Goal: Information Seeking & Learning: Learn about a topic

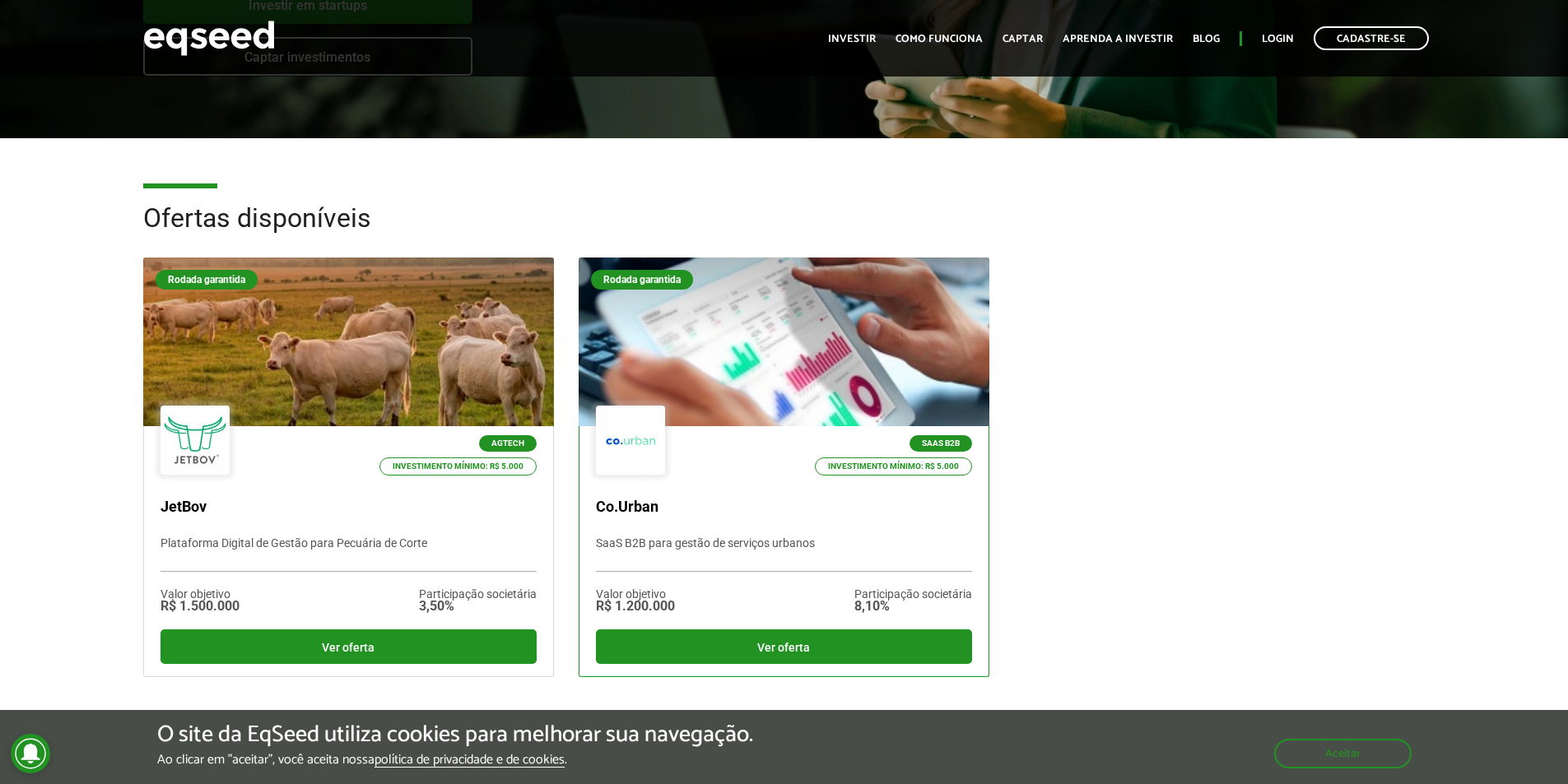
scroll to position [411, 0]
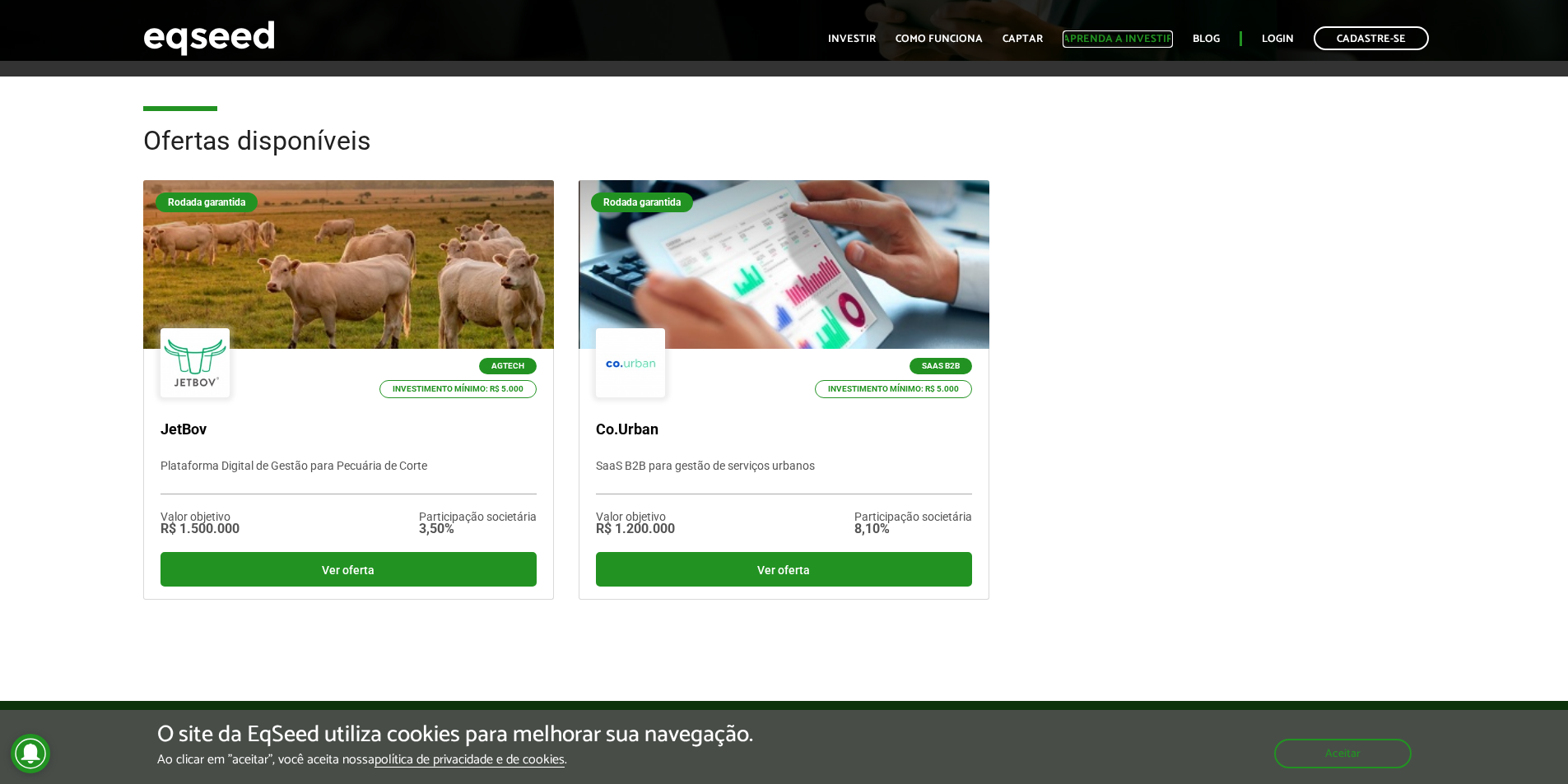
click at [1129, 38] on link "Aprenda a investir" at bounding box center [1118, 39] width 111 height 11
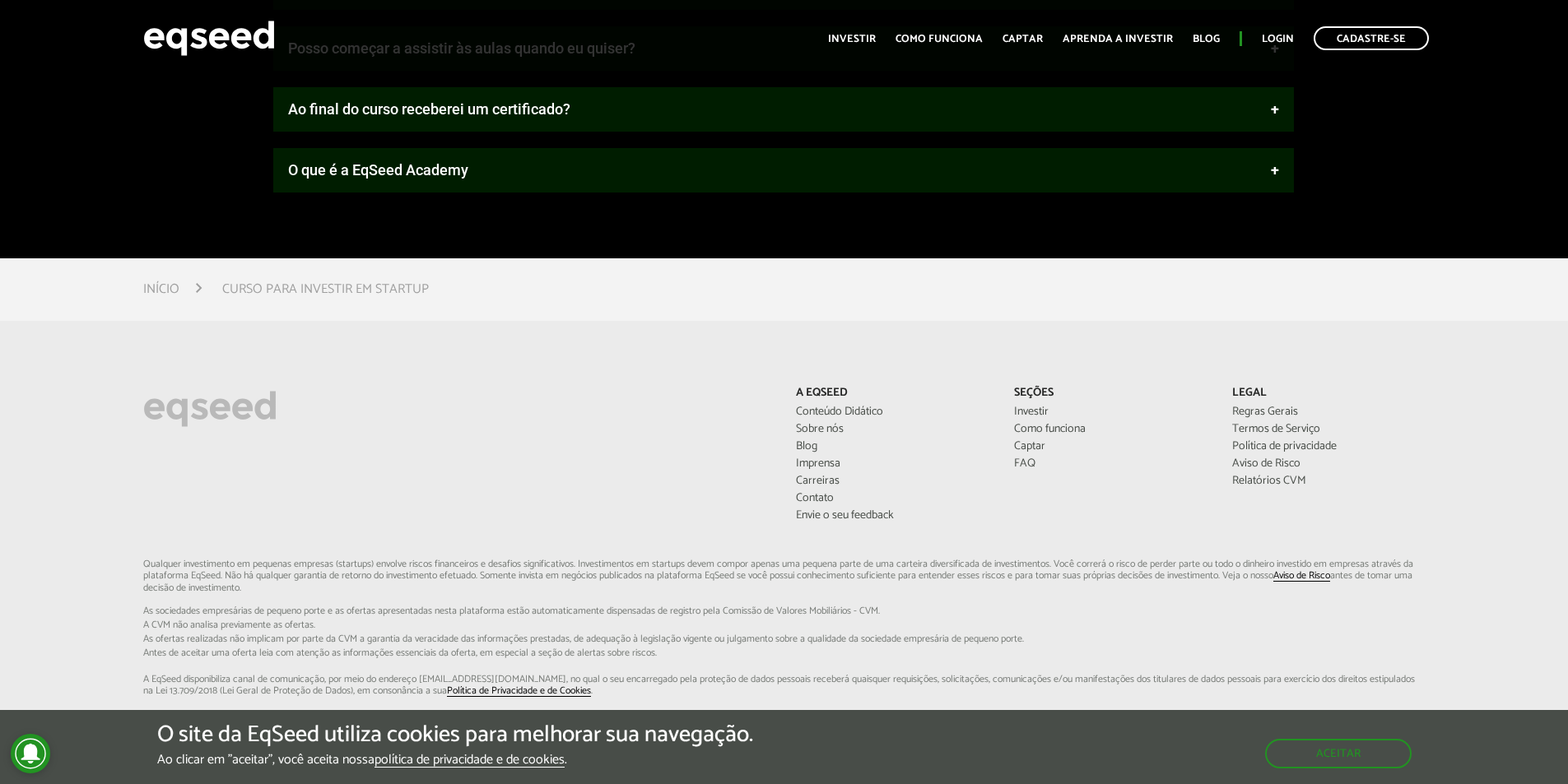
scroll to position [2249, 0]
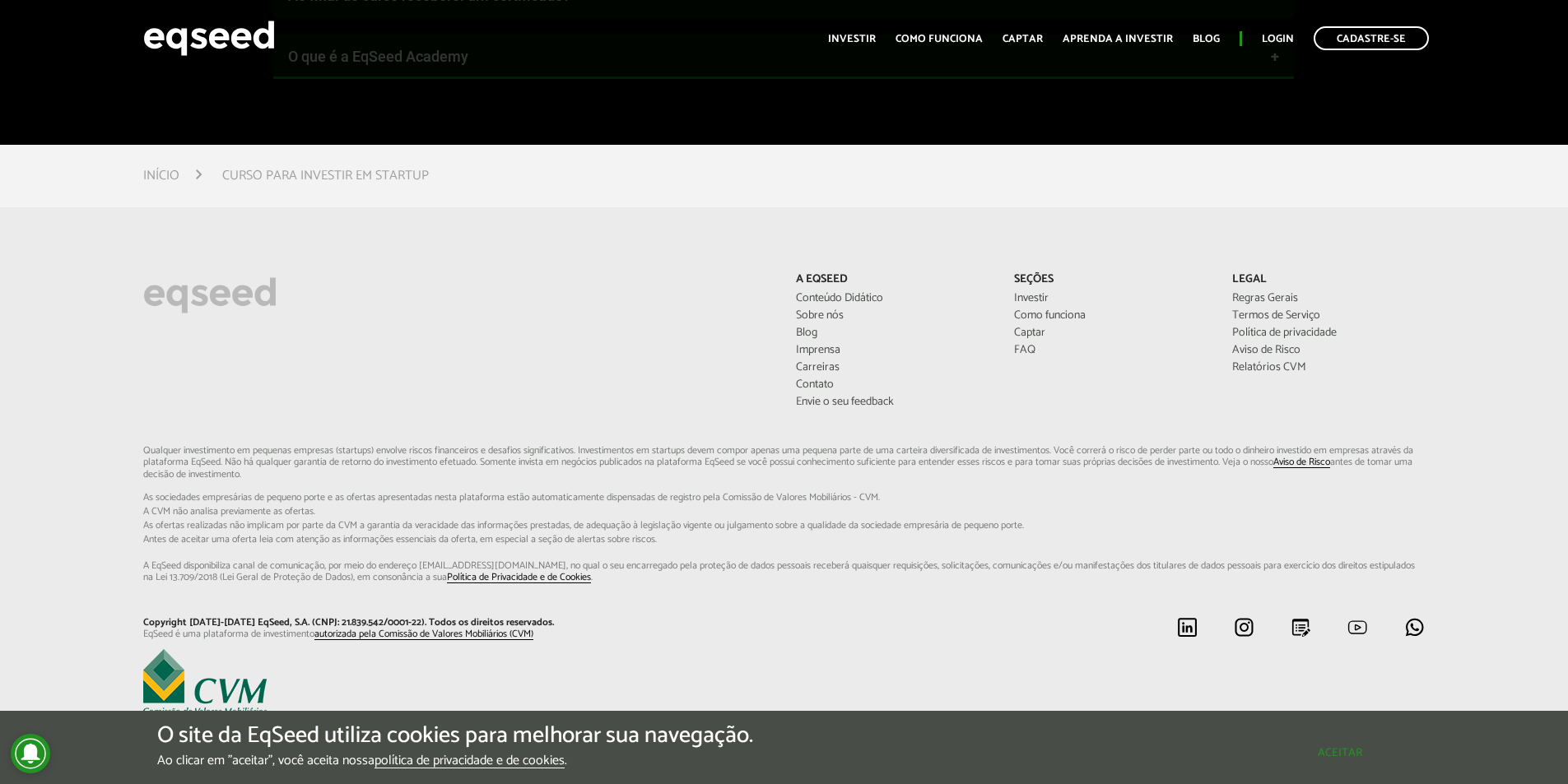
drag, startPoint x: 1325, startPoint y: 749, endPoint x: 1271, endPoint y: 696, distance: 75.7
click at [1324, 749] on button "Aceitar" at bounding box center [1339, 753] width 143 height 26
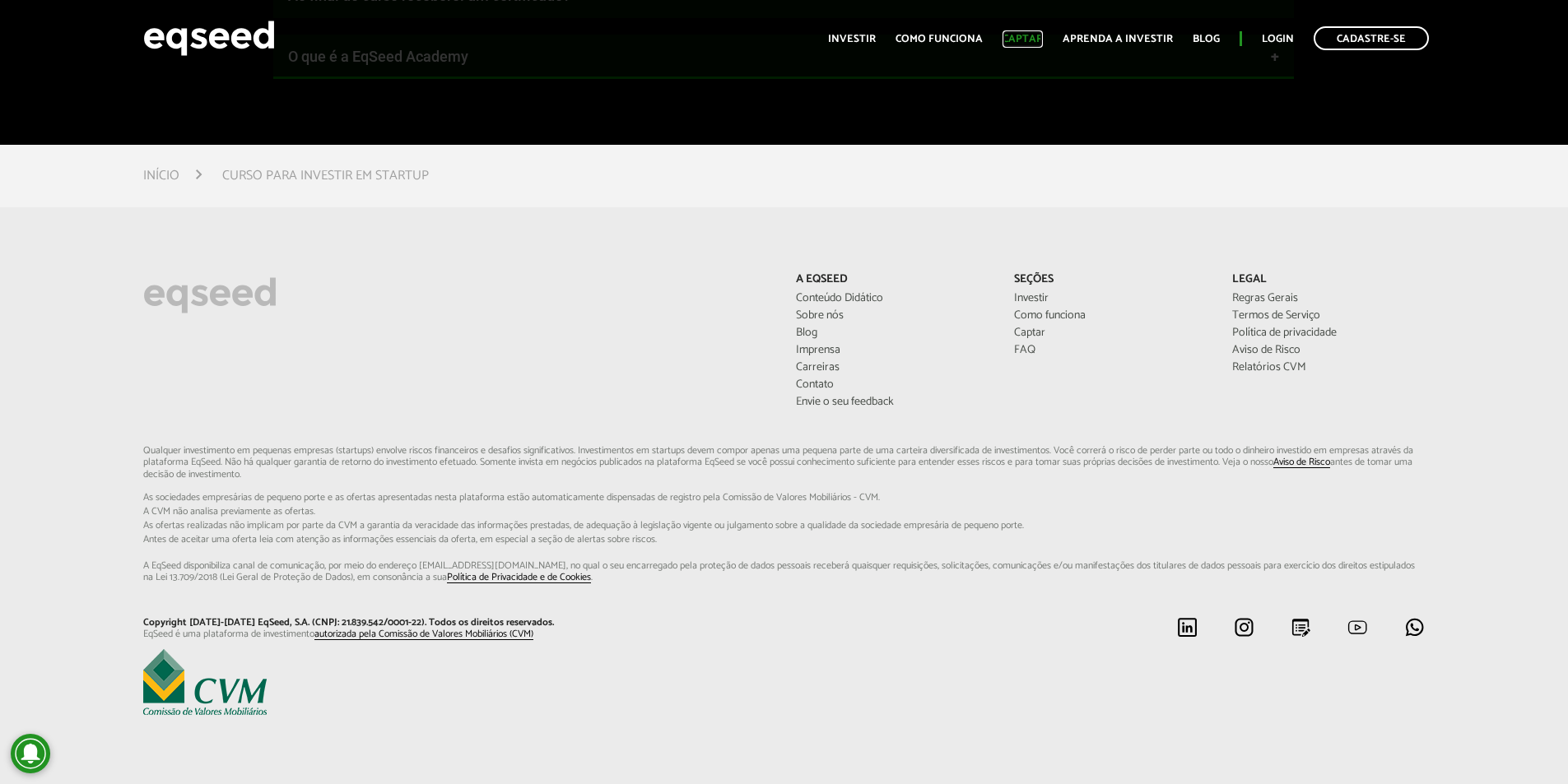
click at [1031, 36] on link "Captar" at bounding box center [1022, 39] width 40 height 11
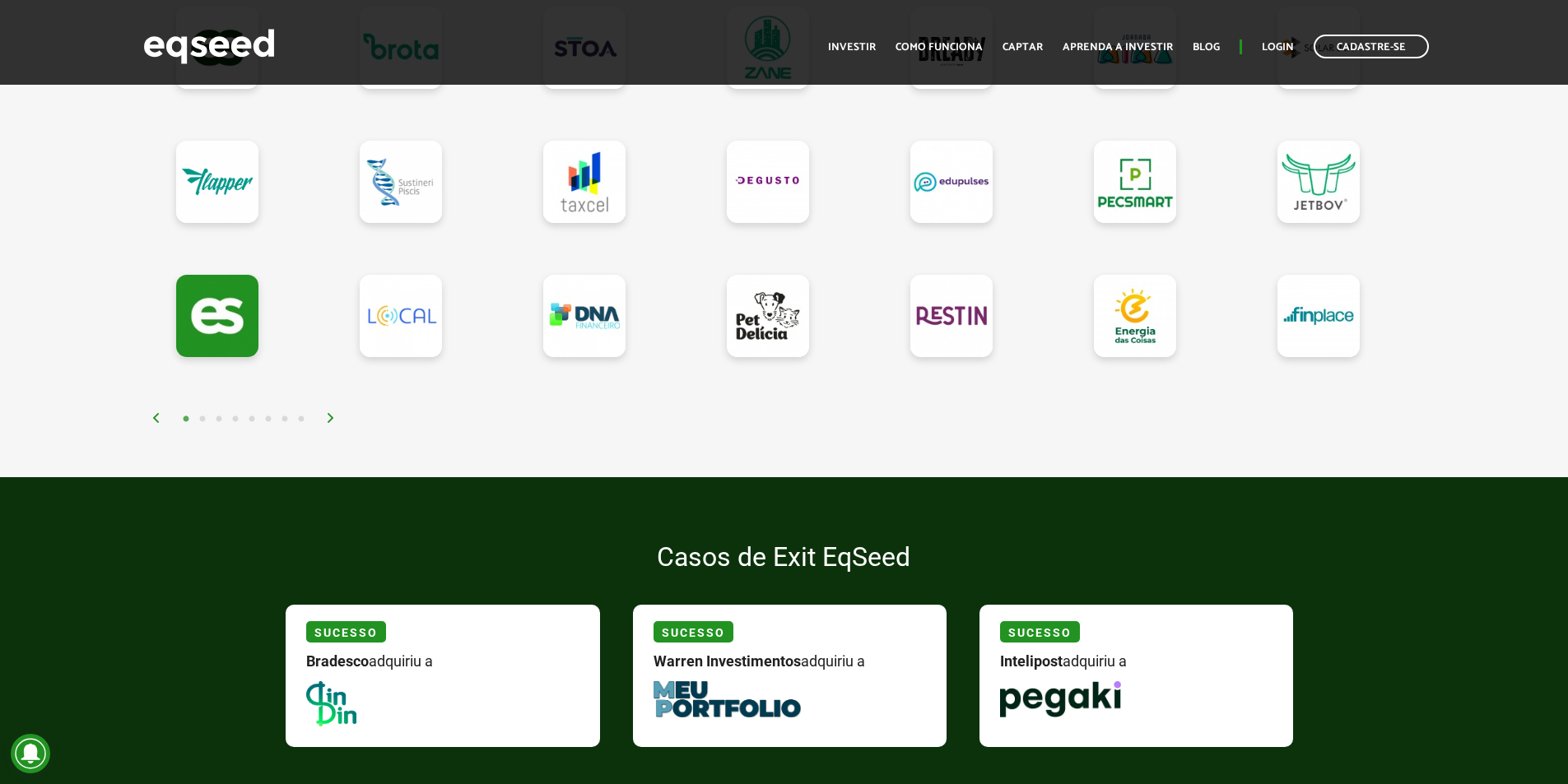
scroll to position [1892, 0]
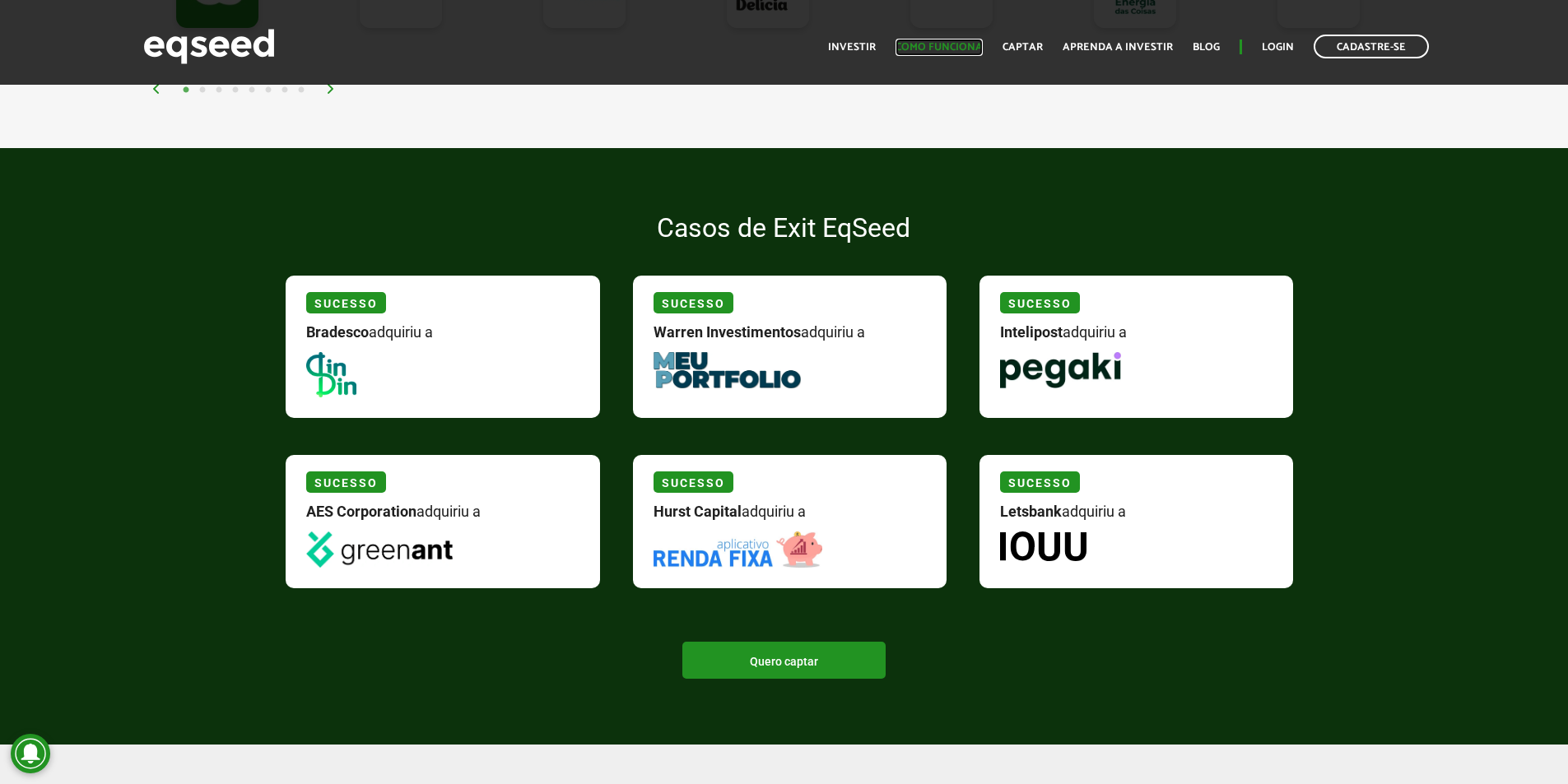
click at [939, 53] on link "Como funciona" at bounding box center [940, 47] width 88 height 11
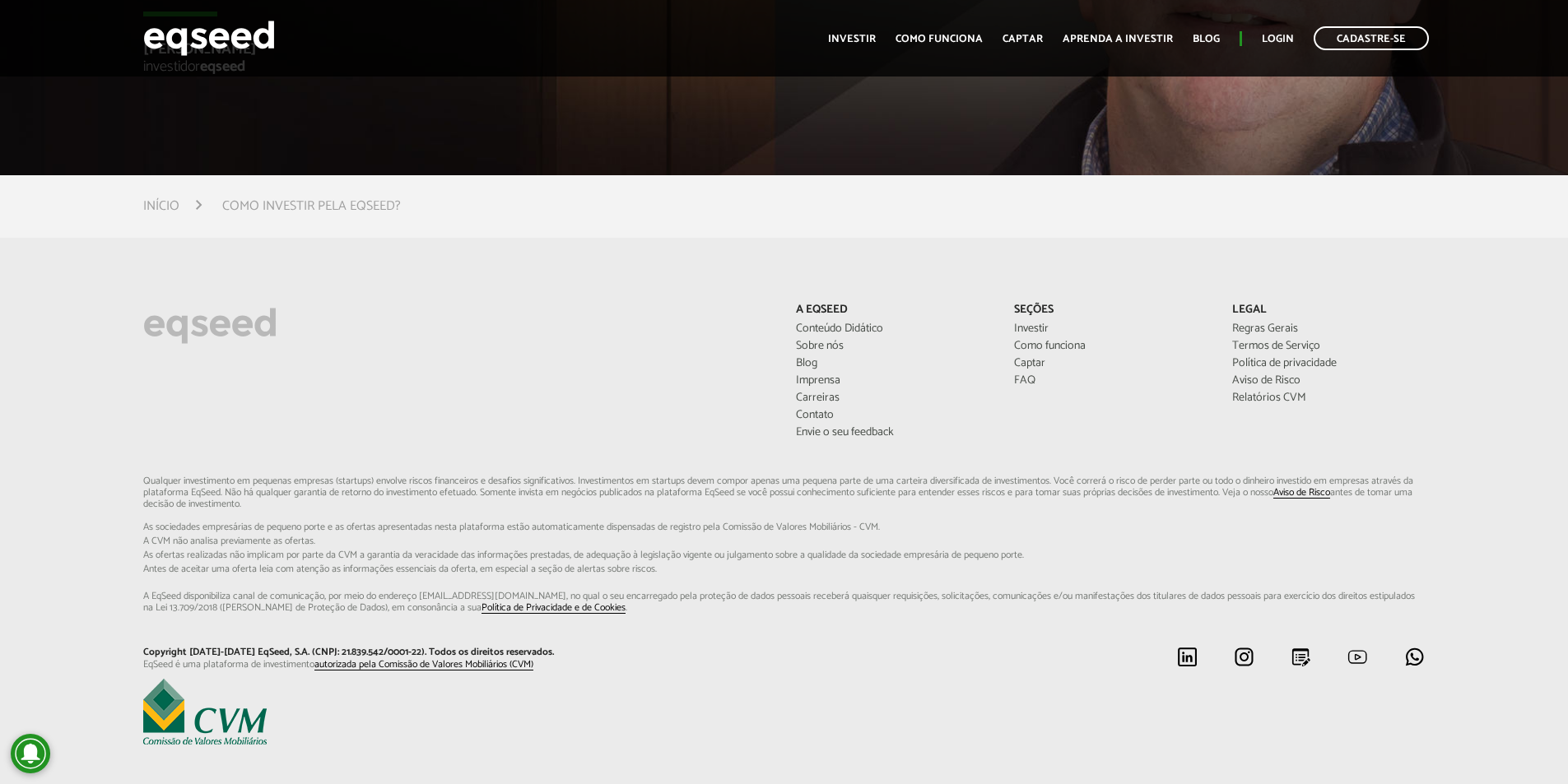
scroll to position [4482, 0]
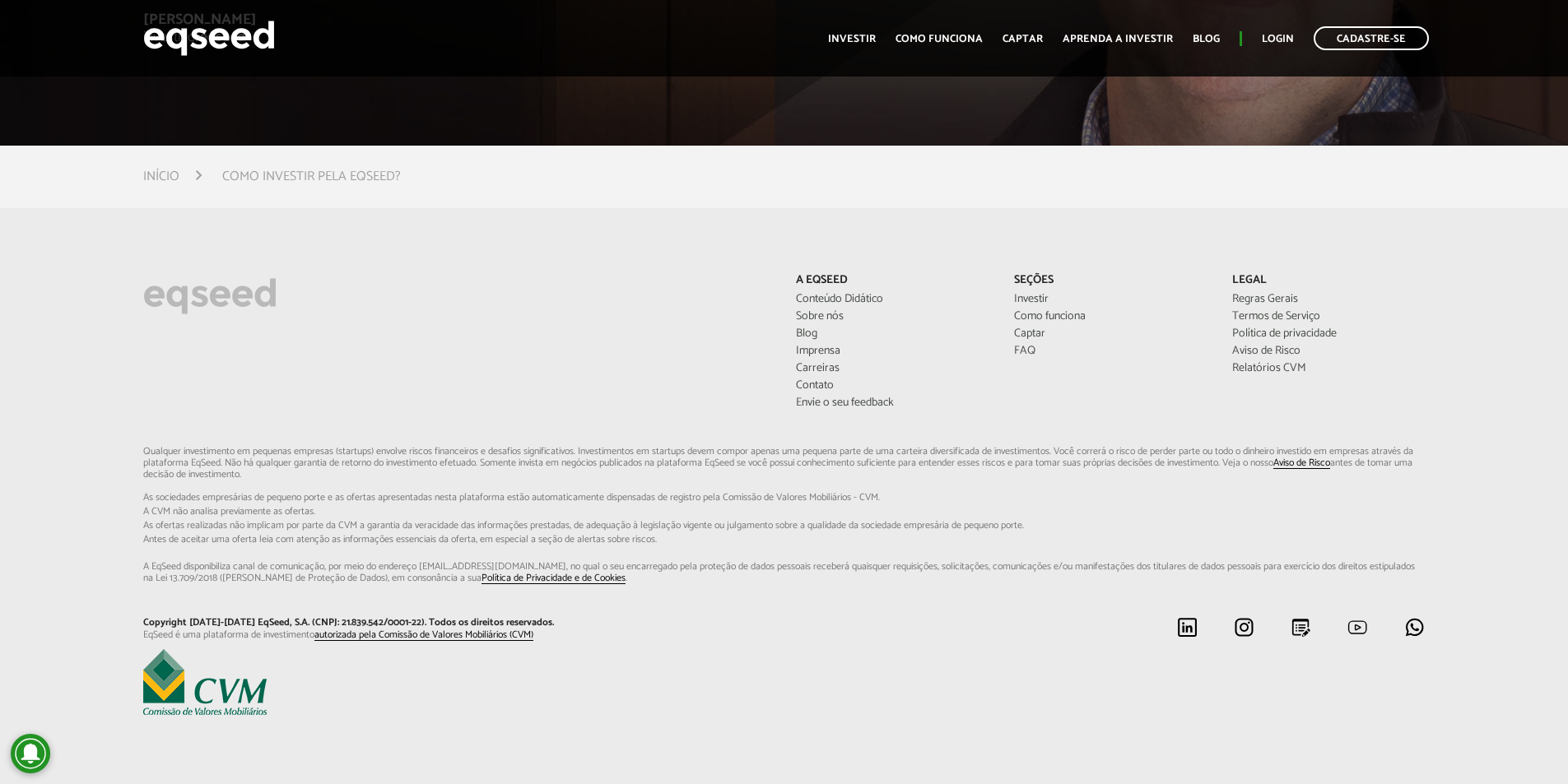
click at [57, 341] on div "A EqSeed Conteúdo Didático Sobre nós Blog Imprensa Carreiras Contato [PERSON_NA…" at bounding box center [784, 496] width 1568 height 445
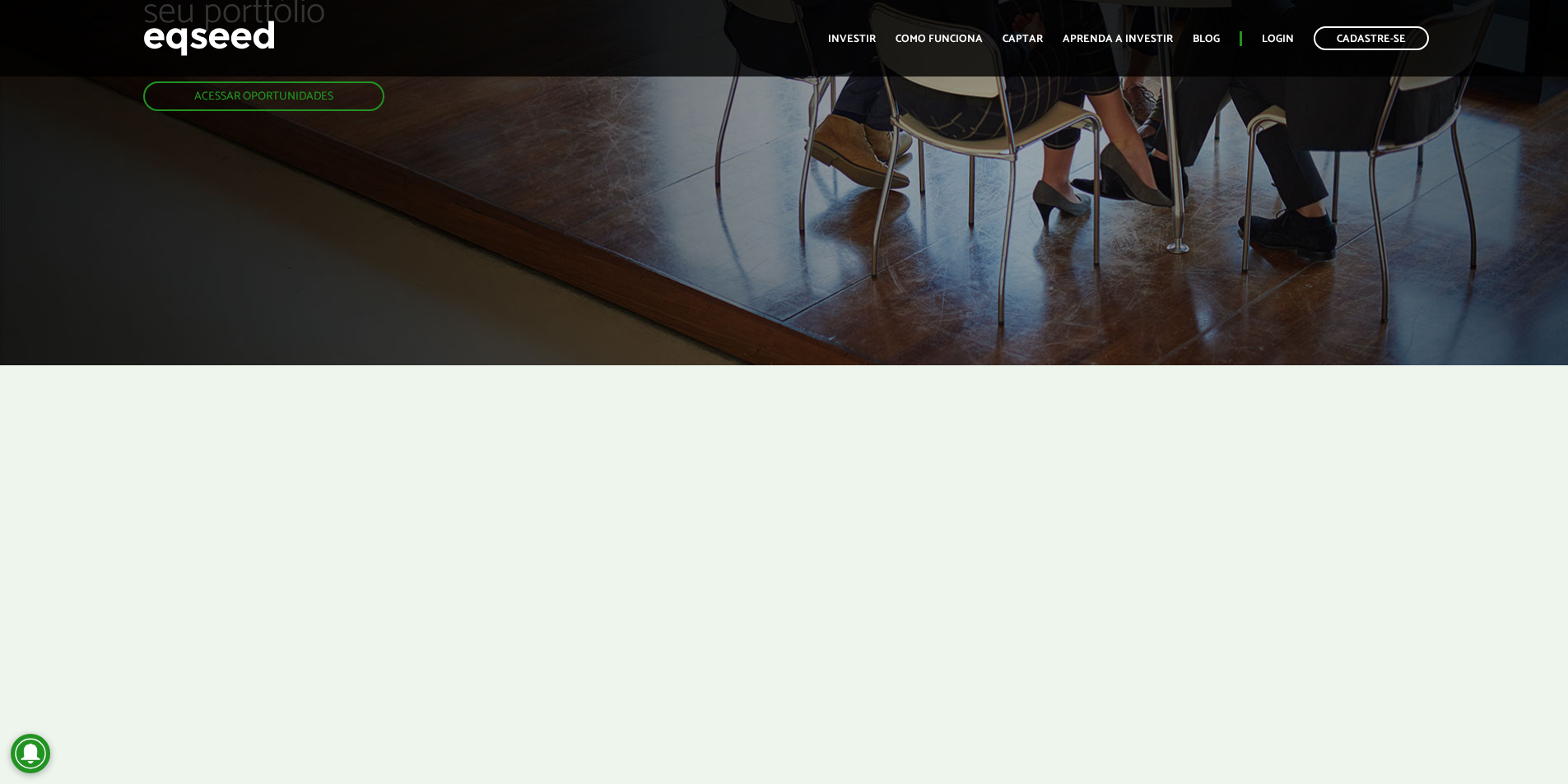
scroll to position [40, 0]
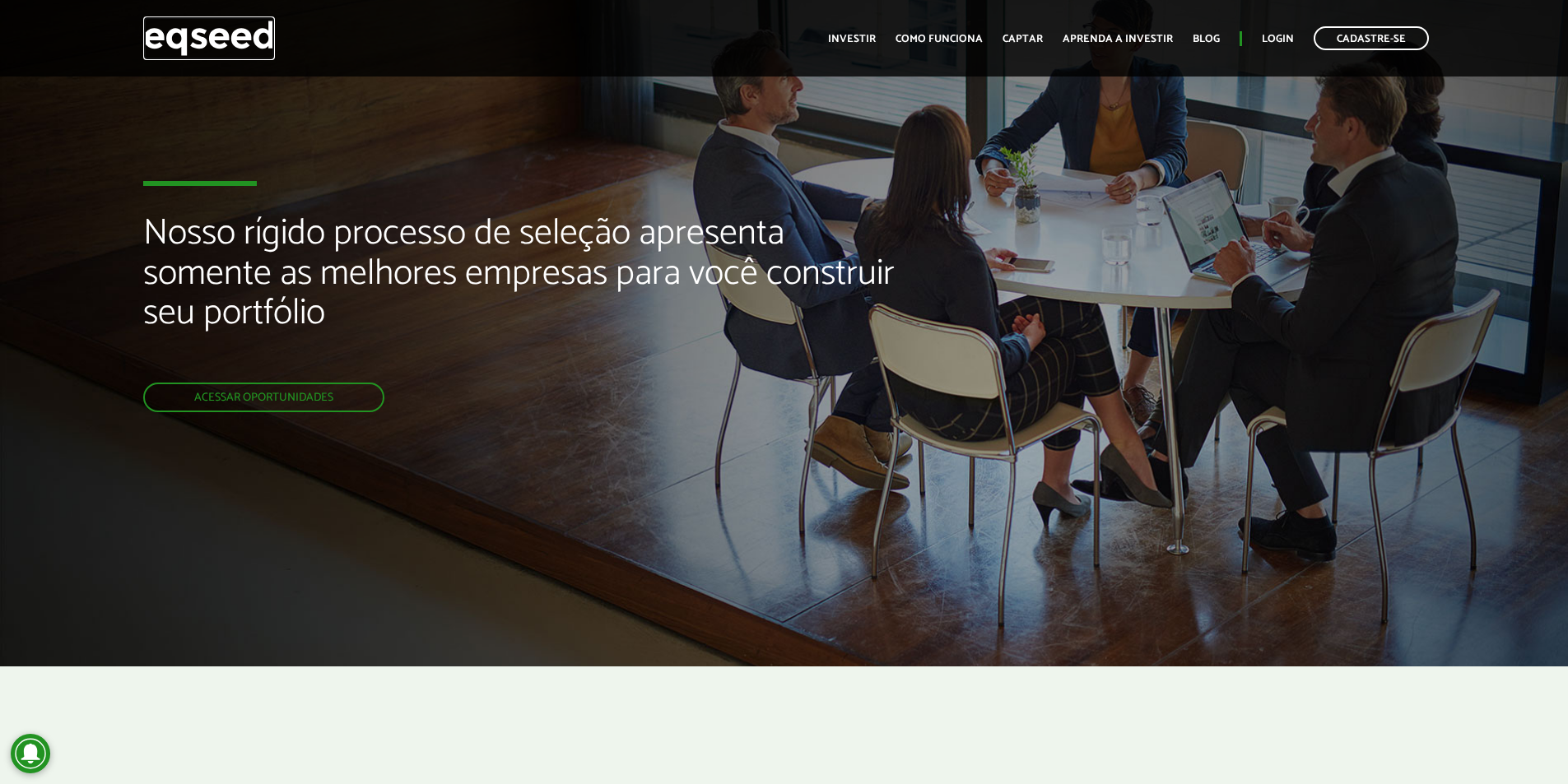
click at [211, 48] on img at bounding box center [209, 38] width 132 height 44
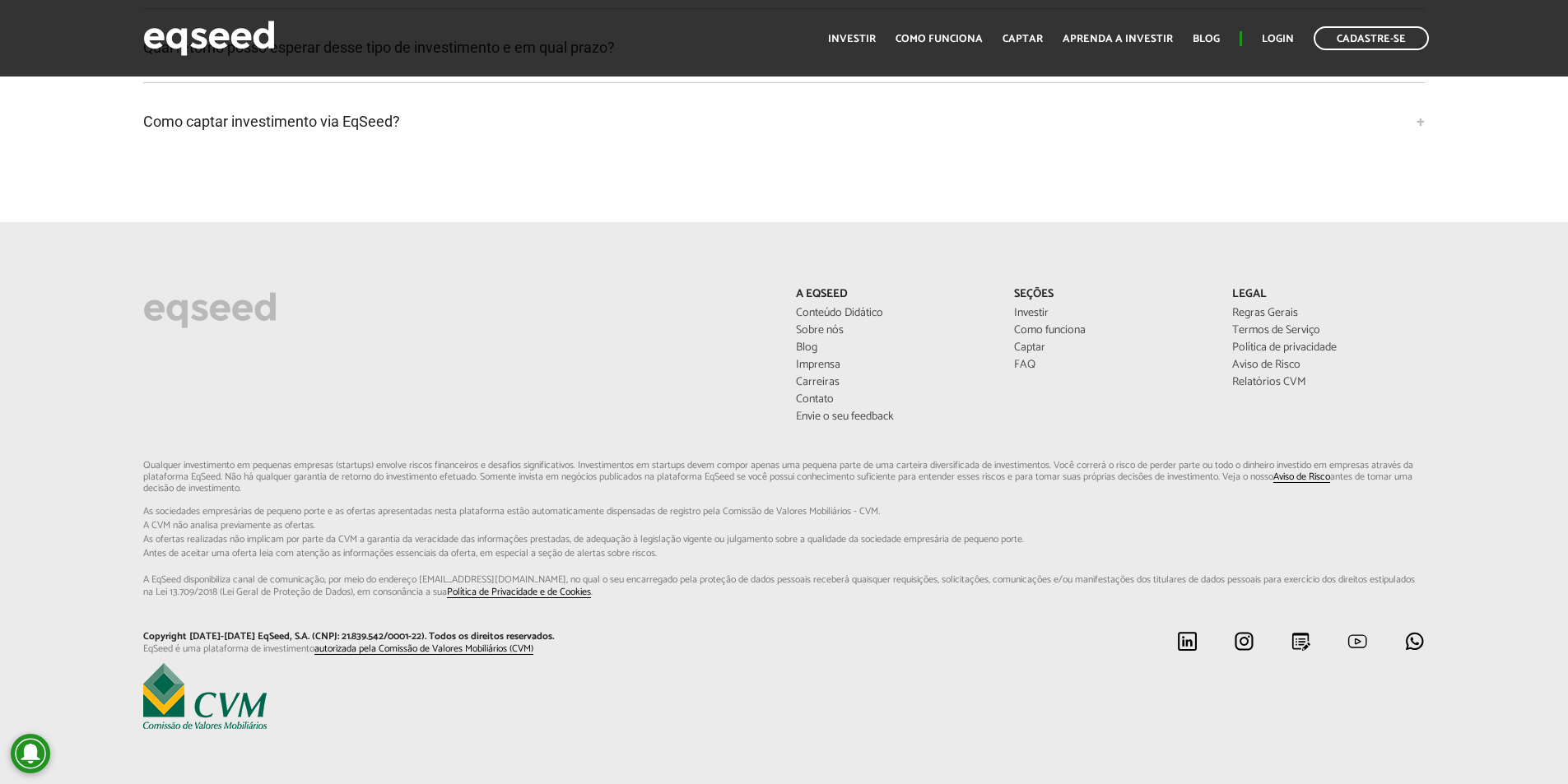
scroll to position [4376, 0]
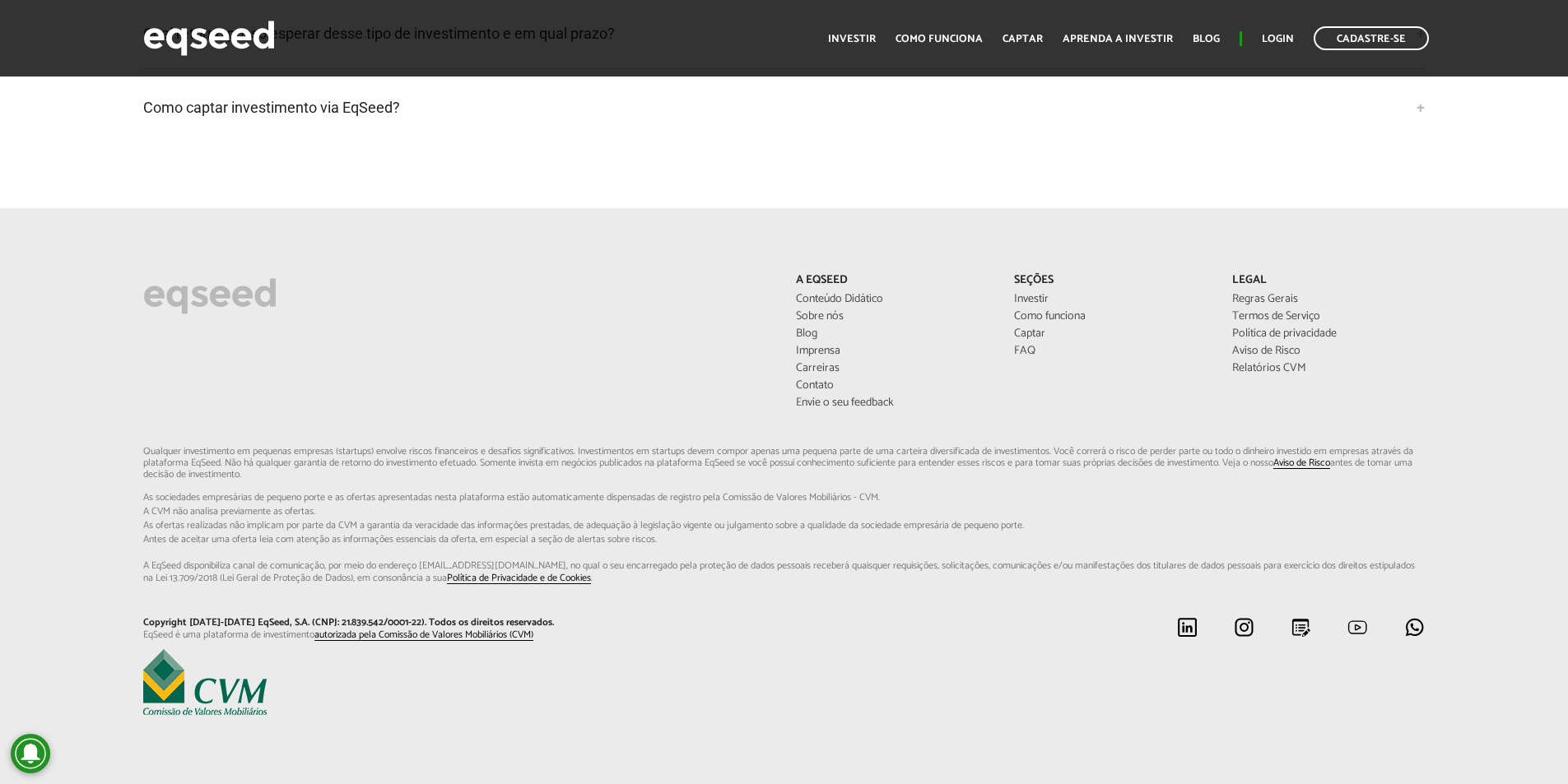
click at [1542, 49] on div "Cadastre-se Toggle navigation Toggle navigation Início Investir Como funciona C…" at bounding box center [784, 38] width 1568 height 44
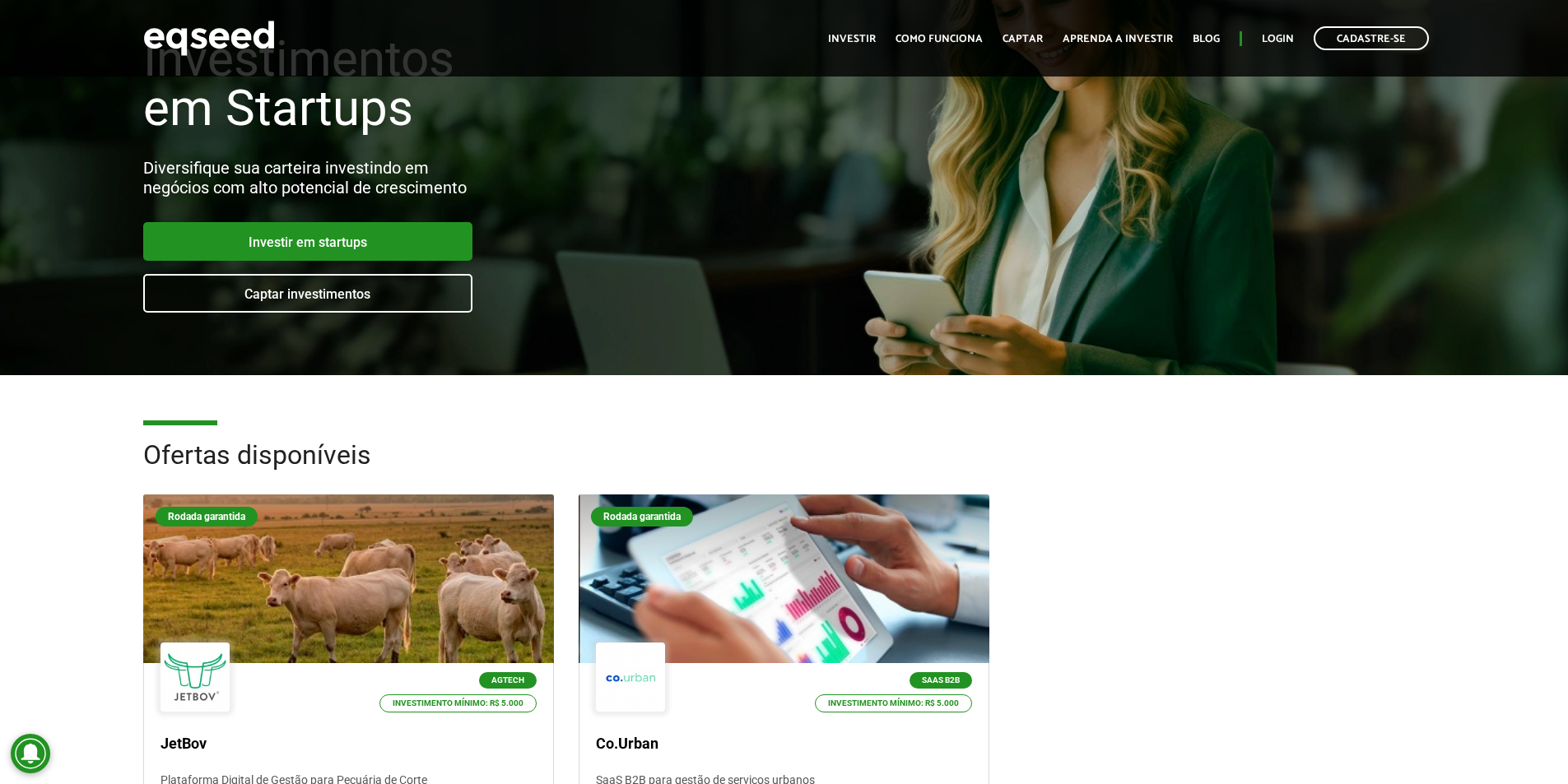
scroll to position [0, 0]
